Goal: Task Accomplishment & Management: Contribute content

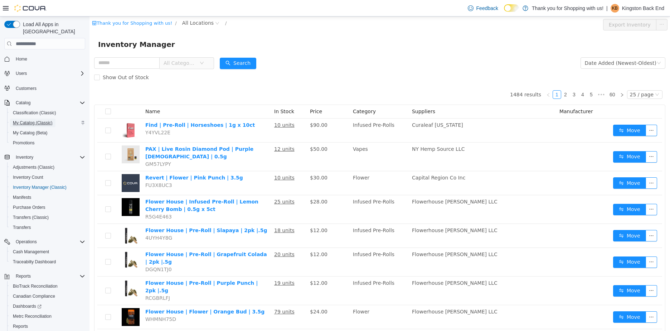
click at [15, 120] on span "My Catalog (Classic)" at bounding box center [33, 123] width 40 height 6
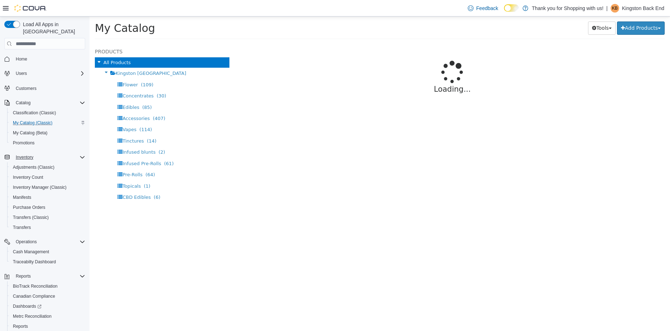
select select "**********"
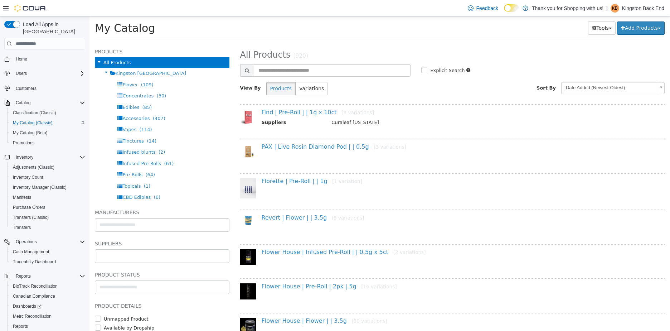
click at [117, 253] on input "text" at bounding box center [162, 255] width 134 height 11
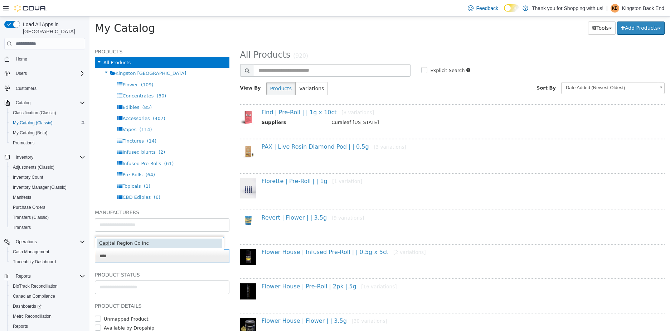
type input "****"
type input "******"
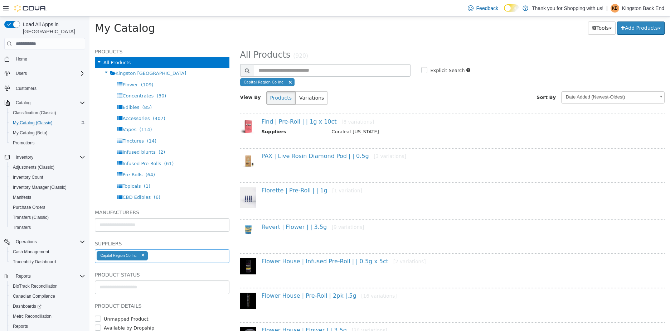
select select "**********"
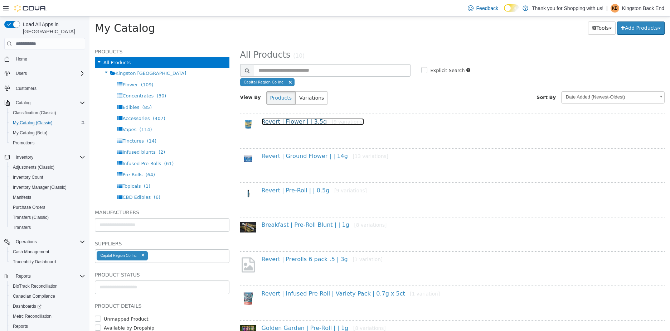
click at [268, 120] on link "Revert | Flower | | 3.5g [9 variations]" at bounding box center [313, 121] width 103 height 7
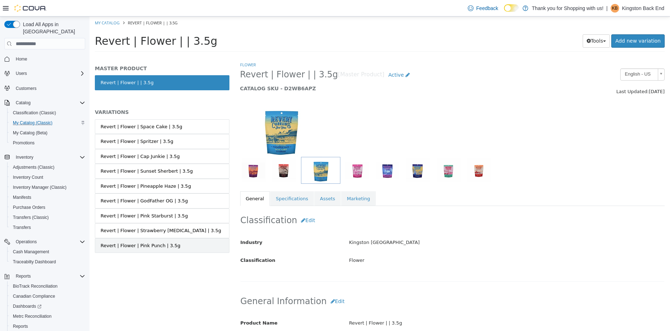
click at [154, 248] on div "Revert | Flower | Pink Punch | 3.5g" at bounding box center [141, 245] width 80 height 7
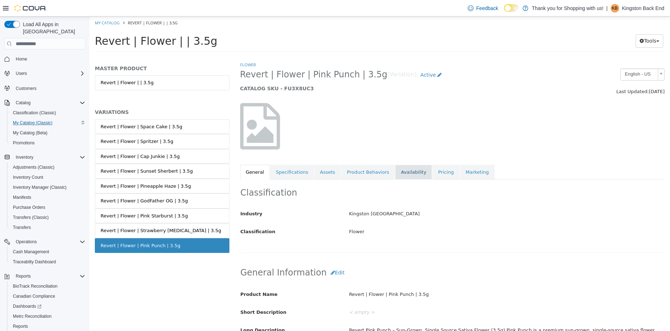
click at [413, 169] on link "Availability" at bounding box center [413, 172] width 37 height 15
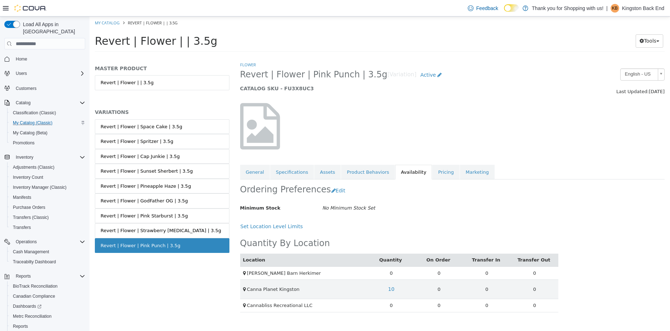
drag, startPoint x: 139, startPoint y: 246, endPoint x: 95, endPoint y: 249, distance: 43.8
click at [95, 249] on link "Revert | Flower | Pink Punch | 3.5g" at bounding box center [162, 245] width 135 height 15
copy div "Revert | Flower | Pink Punch | 3.5g"
drag, startPoint x: 344, startPoint y: 77, endPoint x: 308, endPoint y: 79, distance: 36.6
click at [308, 79] on span "Revert | Flower | Pink Punch | 3.5g" at bounding box center [314, 74] width 148 height 11
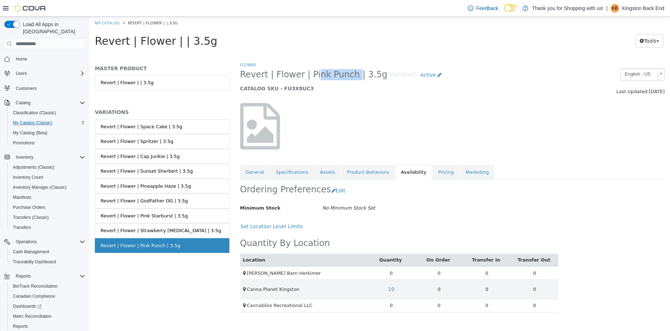
copy span "ink Punch"
click at [258, 169] on link "General" at bounding box center [255, 172] width 30 height 15
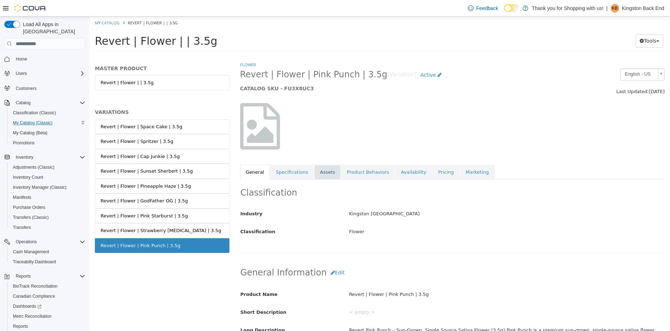
click at [316, 170] on link "Assets" at bounding box center [327, 172] width 26 height 15
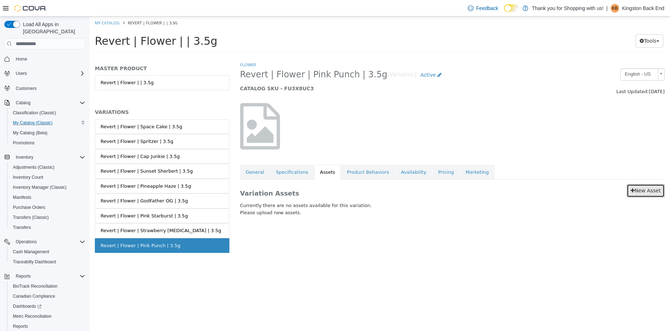
click at [639, 192] on link "New Asset" at bounding box center [646, 190] width 38 height 13
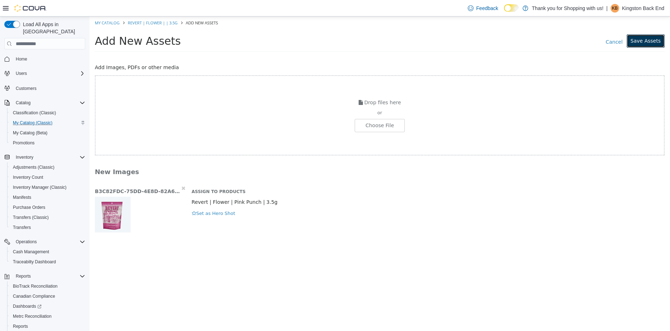
click at [661, 42] on button "Save Assets" at bounding box center [646, 40] width 38 height 13
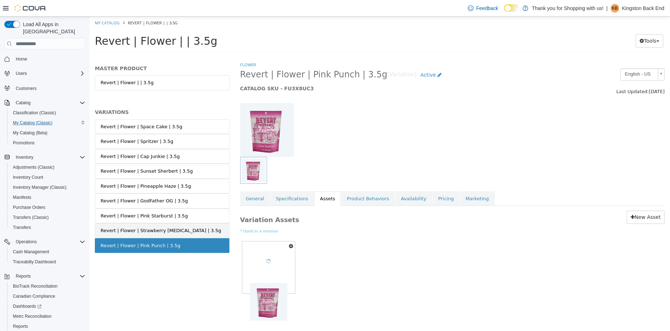
click at [189, 229] on link "Revert | Flower | Strawberry [MEDICAL_DATA] | 3.5g" at bounding box center [162, 230] width 135 height 15
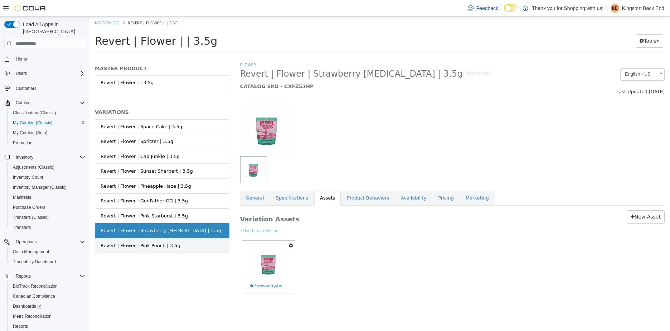
click at [182, 250] on link "Revert | Flower | Pink Punch | 3.5g" at bounding box center [162, 245] width 135 height 15
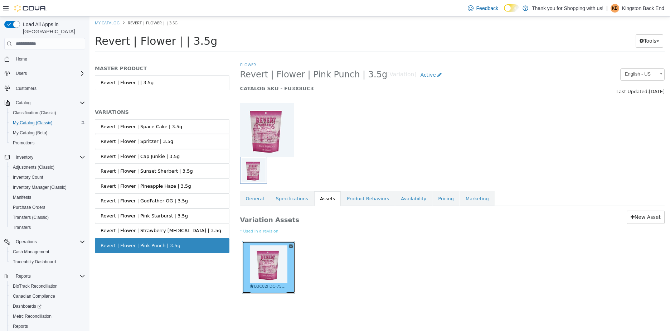
click at [273, 262] on img at bounding box center [269, 264] width 38 height 38
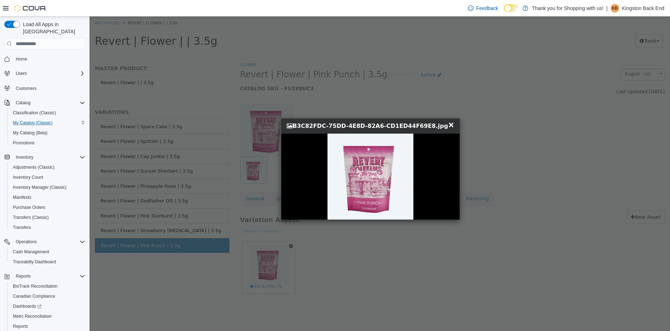
click at [500, 247] on div "× Close B3C82FDC-75DD-4E8D-82A6-CD1ED44F69E8.jpg" at bounding box center [371, 168] width 563 height 305
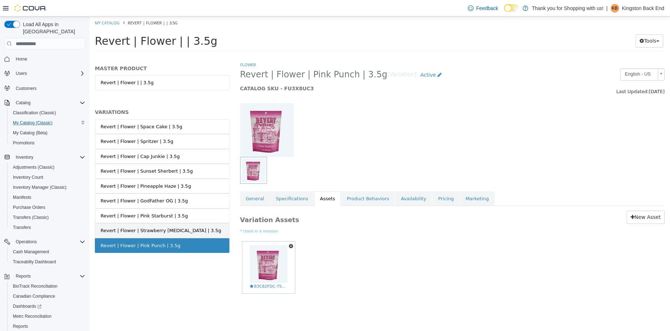
click at [131, 232] on div "Revert | Flower | Strawberry [MEDICAL_DATA] | 3.5g" at bounding box center [161, 230] width 121 height 7
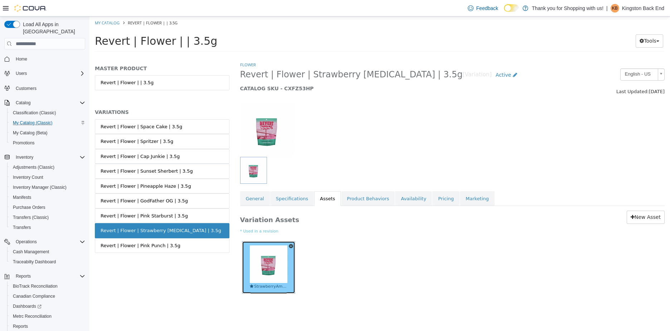
click at [272, 267] on img at bounding box center [269, 264] width 38 height 38
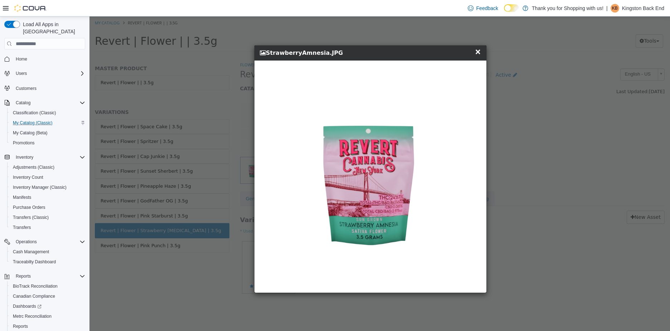
click at [549, 145] on div "× Close StrawberryAmnesia.JPG" at bounding box center [371, 168] width 563 height 305
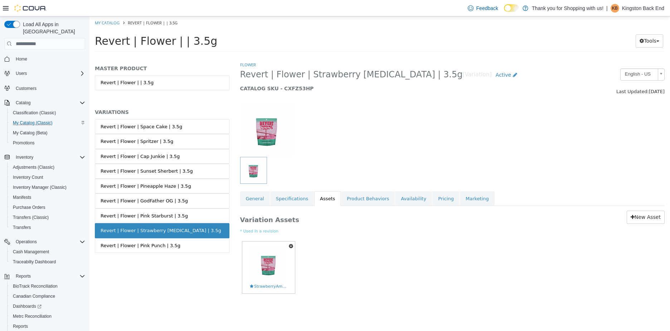
click at [135, 255] on div "Revert | Flower | Space Cake | 3.5g Revert | Flower | Spritzer | 3.5g Revert | …" at bounding box center [162, 193] width 135 height 149
click at [141, 243] on div "Revert | Flower | Pink Punch | 3.5g" at bounding box center [141, 245] width 80 height 7
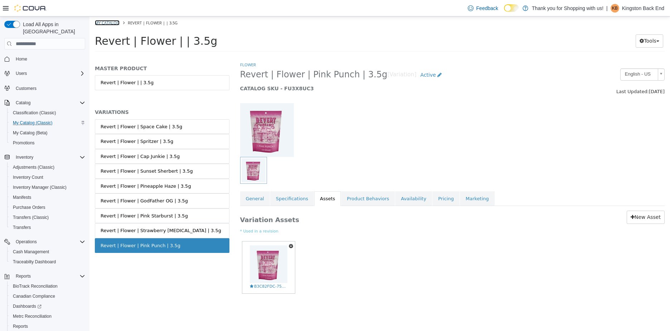
click at [111, 24] on link "My Catalog" at bounding box center [107, 22] width 25 height 5
select select "**********"
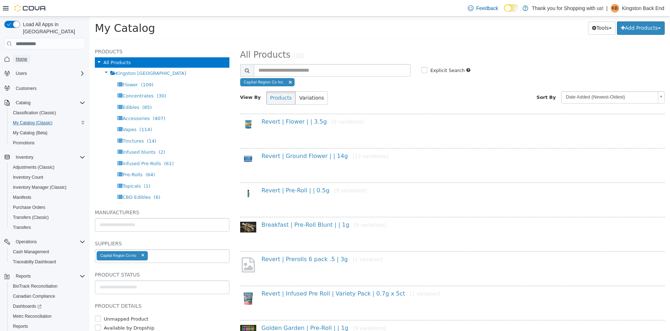
click at [28, 55] on link "Home" at bounding box center [21, 59] width 17 height 9
